Goal: Entertainment & Leisure: Consume media (video, audio)

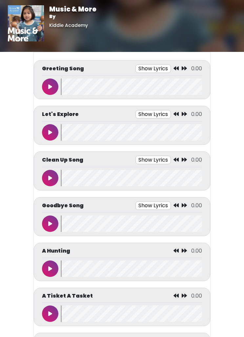
click at [42, 94] on div "Greeting Song Show Lyrics 0.00 Tap, tap, tap" at bounding box center [122, 79] width 177 height 39
click at [53, 85] on button at bounding box center [50, 87] width 16 height 16
click at [53, 93] on button at bounding box center [50, 87] width 16 height 16
click at [50, 88] on icon at bounding box center [50, 86] width 4 height 5
click at [50, 87] on icon at bounding box center [50, 86] width 4 height 5
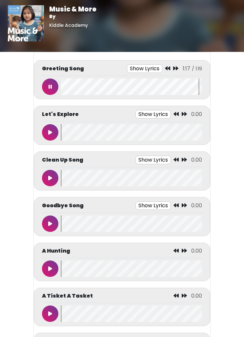
click at [54, 86] on button at bounding box center [50, 87] width 16 height 16
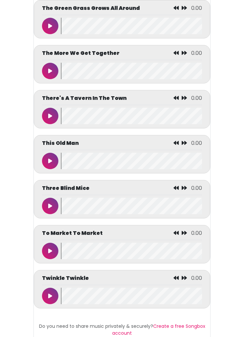
scroll to position [2905, 0]
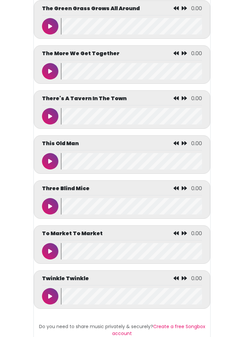
click at [50, 305] on button at bounding box center [50, 296] width 16 height 16
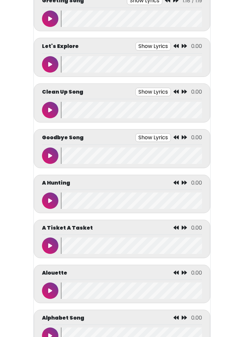
scroll to position [0, 0]
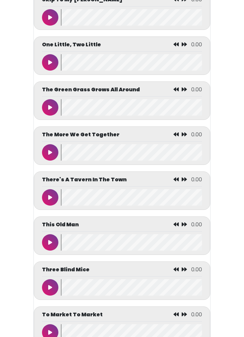
scroll to position [2906, 0]
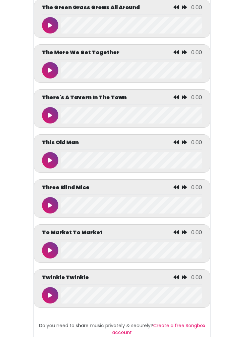
click at [49, 298] on icon at bounding box center [50, 295] width 4 height 5
click at [45, 304] on button at bounding box center [50, 295] width 16 height 16
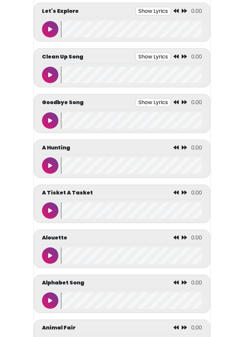
scroll to position [0, 0]
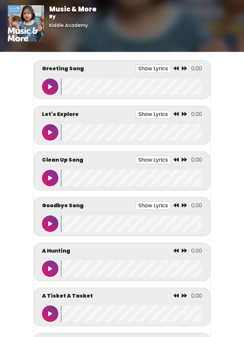
click at [50, 177] on icon at bounding box center [50, 177] width 4 height 5
click at [48, 223] on icon at bounding box center [50, 223] width 4 height 5
click at [50, 267] on icon at bounding box center [50, 268] width 3 height 5
